Goal: Find specific page/section: Find specific page/section

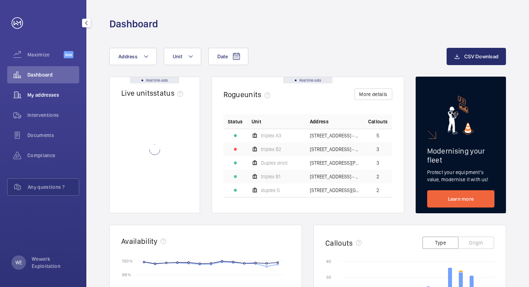
click at [44, 95] on span "My addresses" at bounding box center [53, 94] width 52 height 7
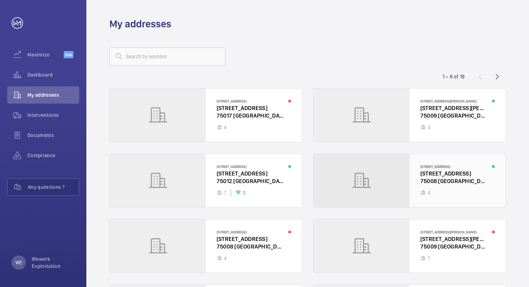
click at [421, 178] on div at bounding box center [409, 180] width 192 height 53
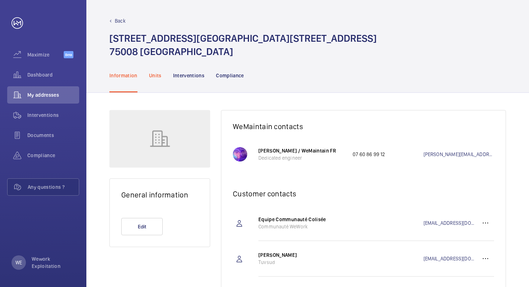
click at [153, 76] on p "Units" at bounding box center [155, 75] width 13 height 7
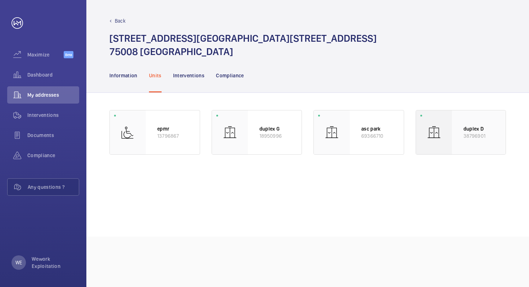
click at [467, 135] on p "38796901" at bounding box center [478, 135] width 31 height 7
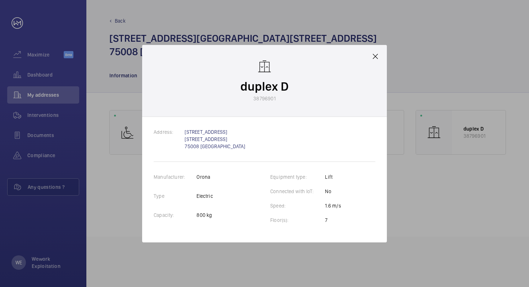
drag, startPoint x: 254, startPoint y: 99, endPoint x: 281, endPoint y: 97, distance: 27.0
click at [281, 97] on wm-front-client-platform-device-details "duplex D 38796901" at bounding box center [264, 80] width 48 height 43
drag, startPoint x: 254, startPoint y: 100, endPoint x: 275, endPoint y: 100, distance: 21.2
click at [275, 100] on wm-front-client-platform-device-details "duplex D 38796901" at bounding box center [264, 80] width 48 height 43
copy p "38796901"
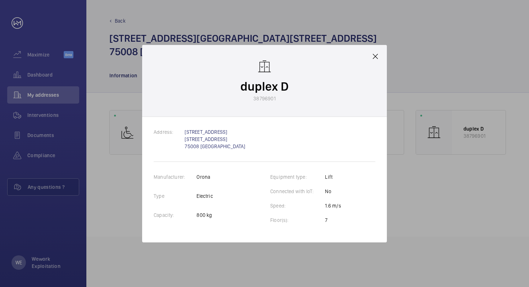
click at [375, 55] on mat-icon at bounding box center [375, 56] width 9 height 9
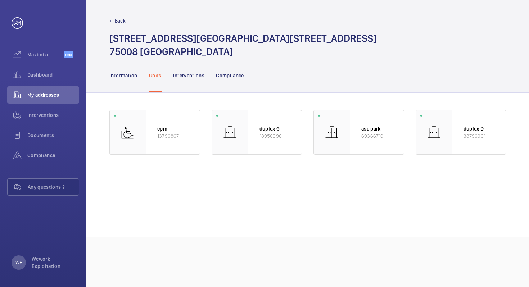
click at [235, 194] on wm-front-async-data-loader "epmr 13796867 duplex G 18950996 asc park 69366710 duplex D 38796901" at bounding box center [307, 164] width 396 height 109
click at [451, 130] on div at bounding box center [434, 132] width 36 height 44
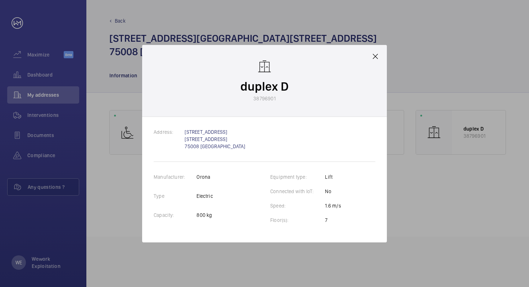
click at [375, 54] on mat-icon at bounding box center [375, 56] width 9 height 9
